Goal: Task Accomplishment & Management: Manage account settings

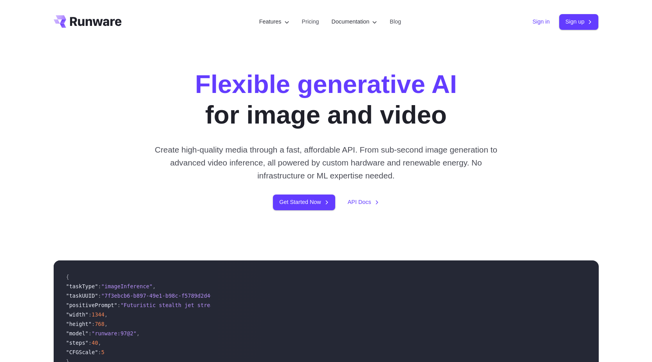
click at [534, 25] on link "Sign in" at bounding box center [541, 21] width 17 height 9
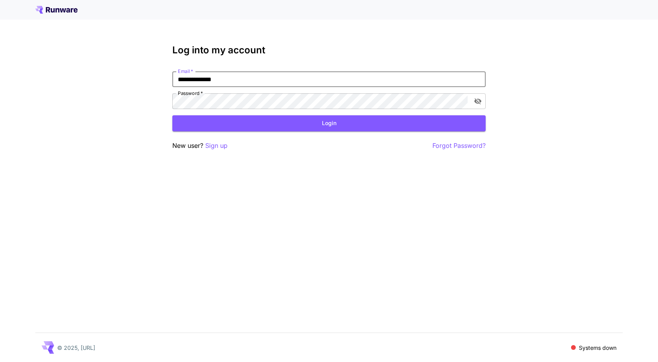
click at [451, 76] on input "**********" at bounding box center [328, 79] width 313 height 16
type input "**********"
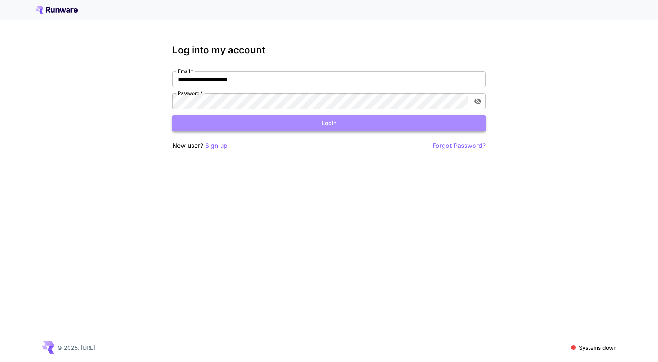
click at [317, 121] on button "Login" at bounding box center [328, 123] width 313 height 16
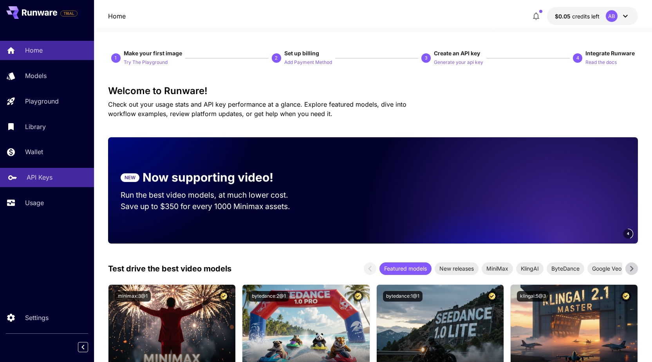
click at [45, 177] on p "API Keys" at bounding box center [40, 176] width 26 height 9
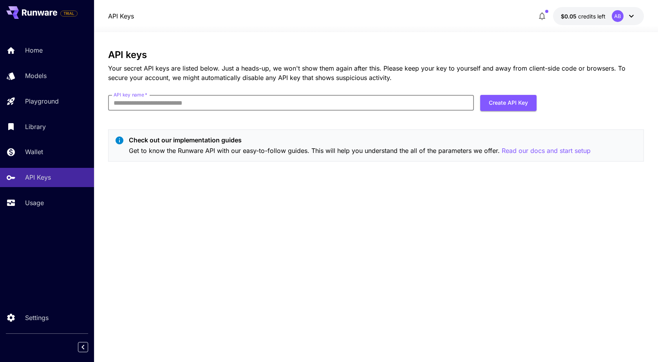
click at [185, 102] on input "API key name   *" at bounding box center [291, 103] width 366 height 16
type input "*"
type input "*********"
click at [513, 101] on button "Create API Key" at bounding box center [508, 103] width 56 height 16
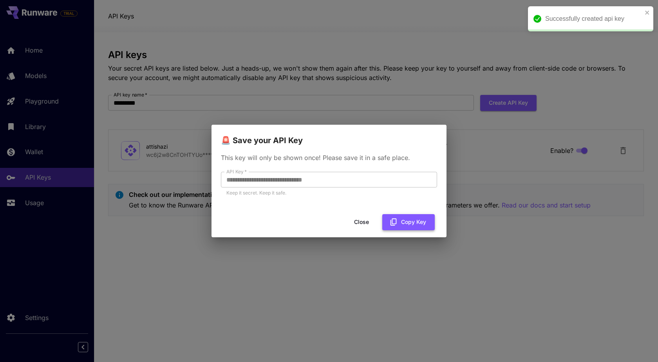
click at [408, 223] on button "Copy Key" at bounding box center [408, 222] width 53 height 16
click at [361, 217] on button "Close" at bounding box center [361, 222] width 35 height 16
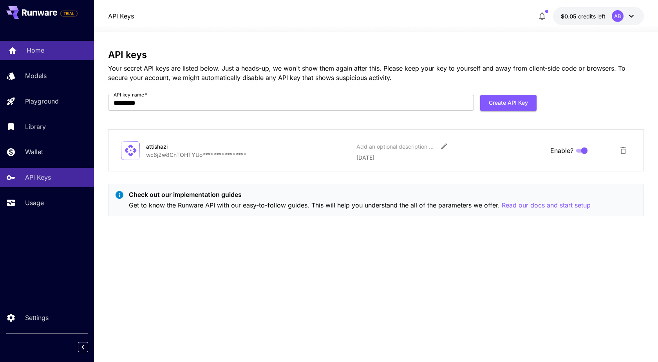
click at [35, 49] on p "Home" at bounding box center [36, 49] width 18 height 9
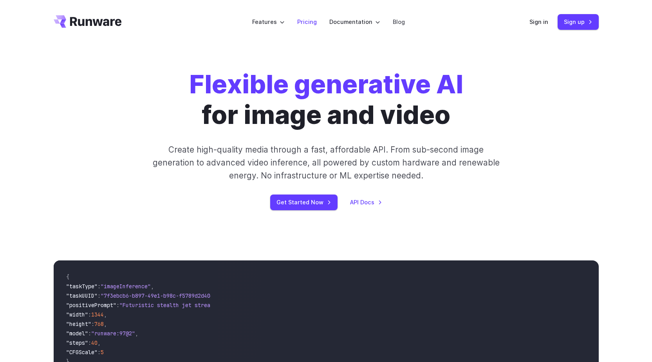
click at [314, 27] on li "Pricing" at bounding box center [307, 22] width 32 height 22
click at [313, 23] on link "Pricing" at bounding box center [307, 21] width 20 height 9
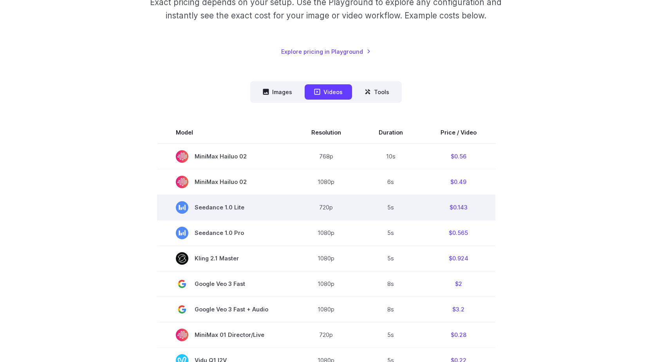
scroll to position [157, 0]
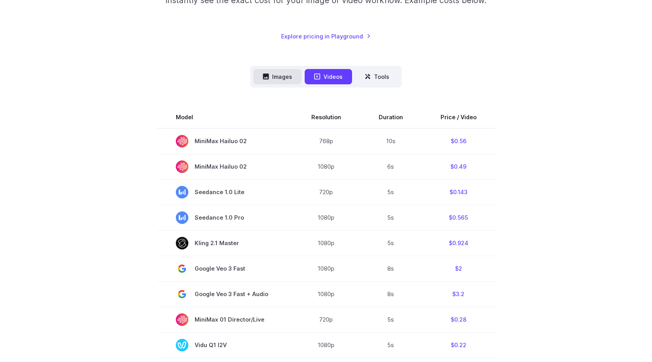
click at [283, 79] on button "Images" at bounding box center [278, 76] width 48 height 15
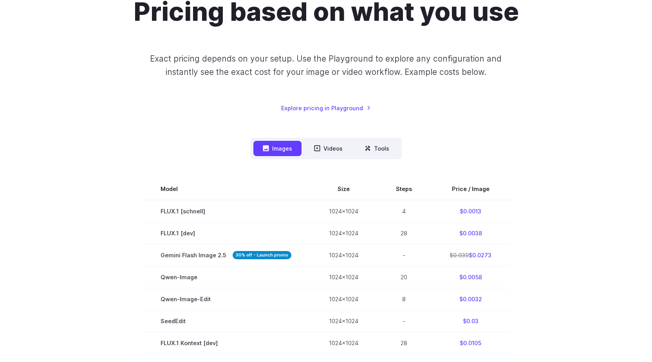
scroll to position [0, 0]
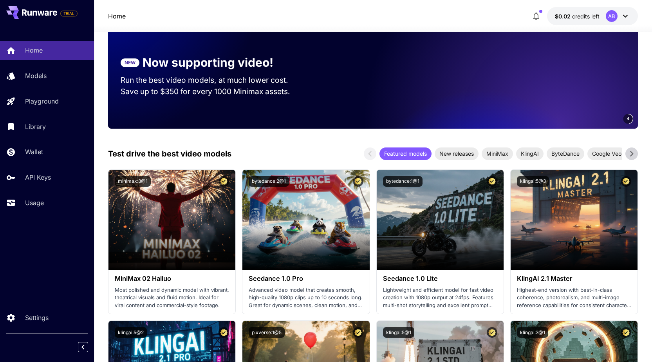
scroll to position [118, 0]
